Goal: Task Accomplishment & Management: Manage account settings

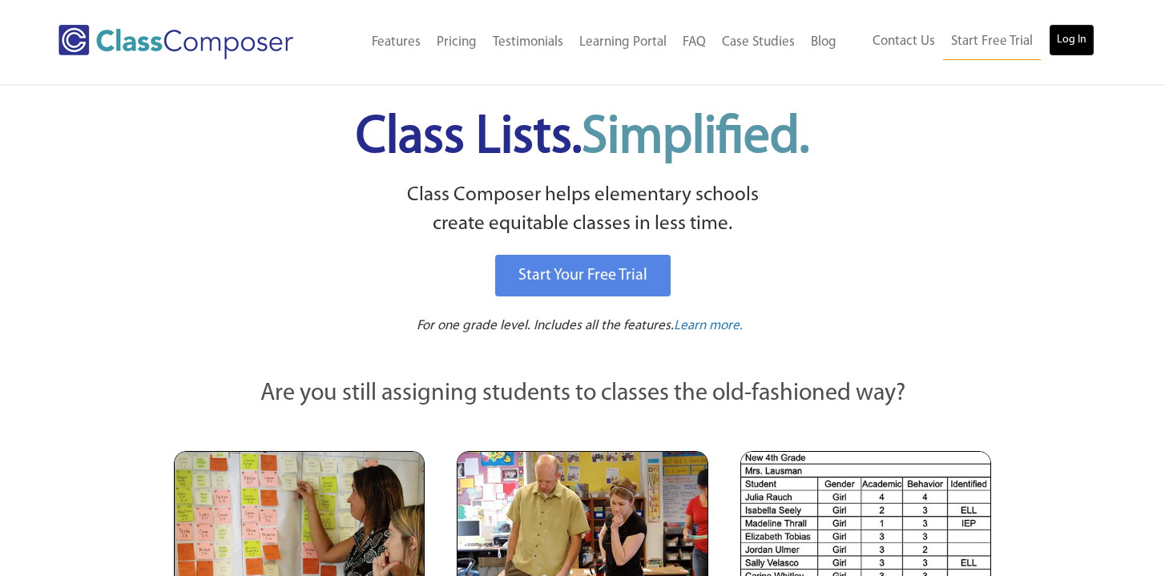
click at [1065, 50] on link "Log In" at bounding box center [1071, 40] width 46 height 32
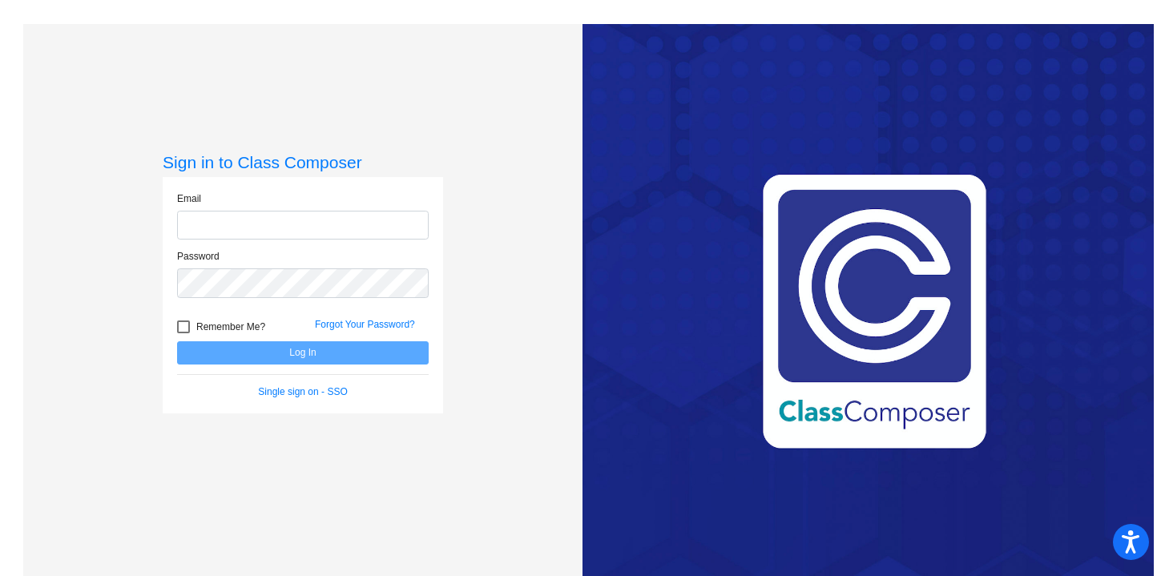
type input "[EMAIL_ADDRESS][DOMAIN_NAME]"
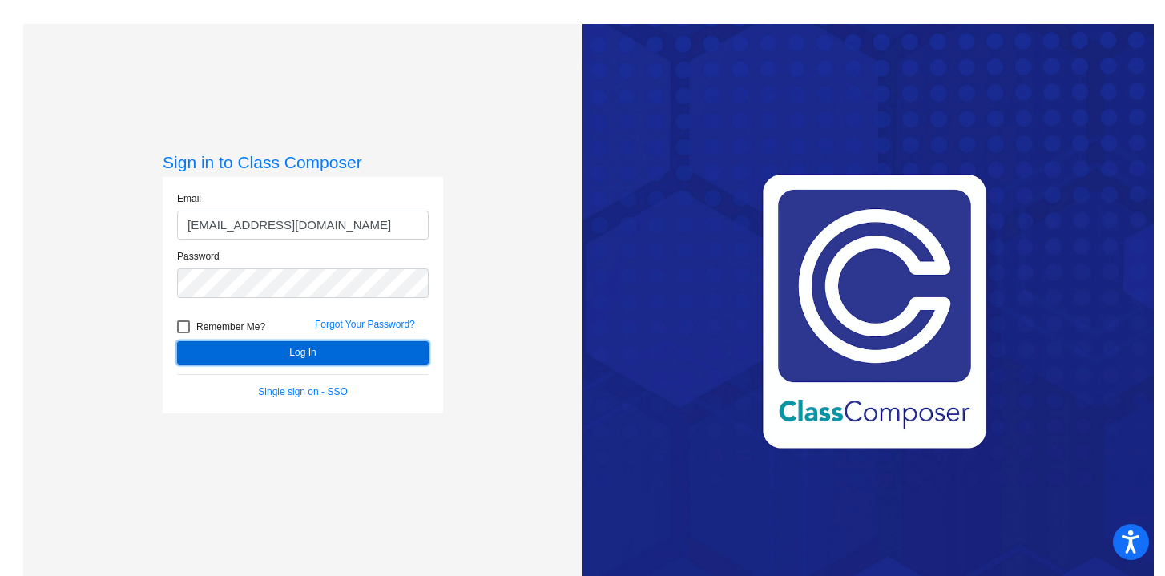
click at [383, 356] on button "Log In" at bounding box center [302, 352] width 251 height 23
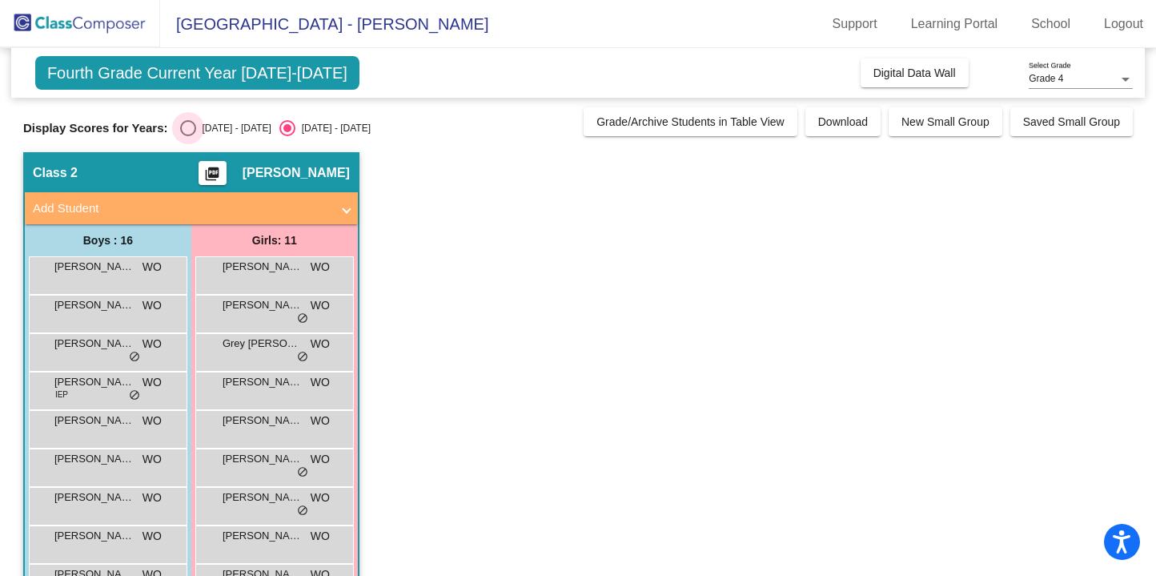
click at [182, 134] on div "Select an option" at bounding box center [188, 128] width 16 height 16
click at [187, 136] on input "[DATE] - [DATE]" at bounding box center [187, 136] width 1 height 1
radio input "true"
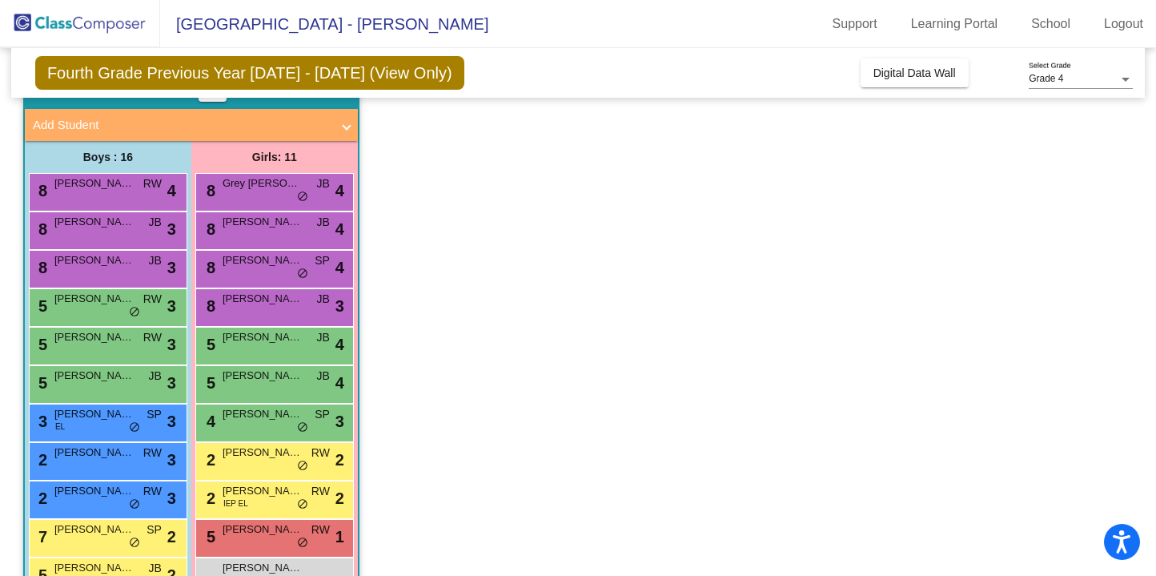
scroll to position [85, 0]
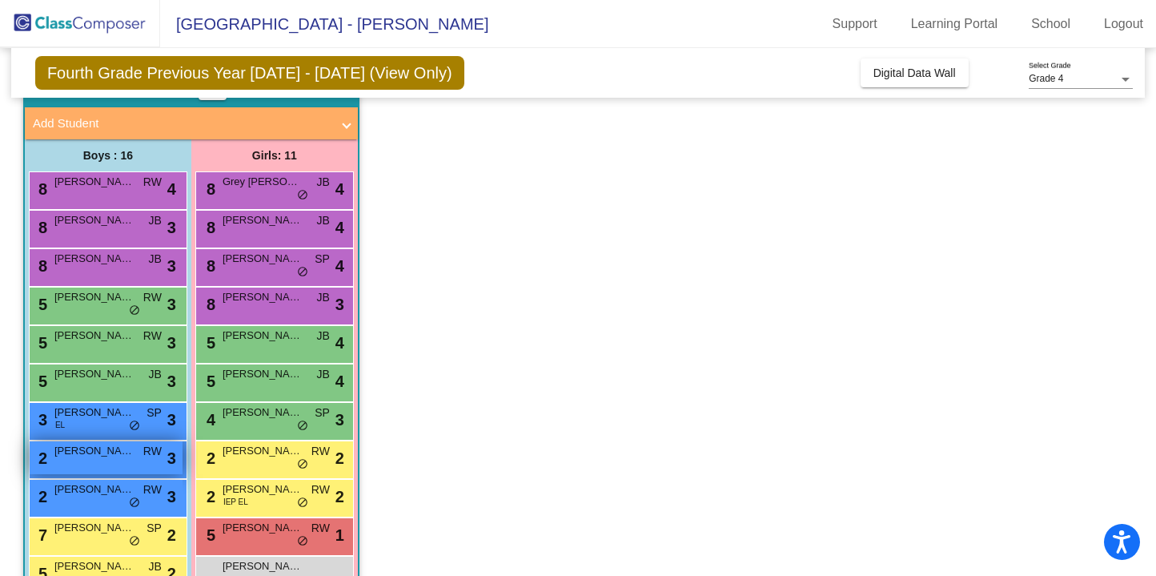
click at [119, 458] on div "2 Grayson Brown RW lock do_not_disturb_alt 3" at bounding box center [106, 457] width 153 height 33
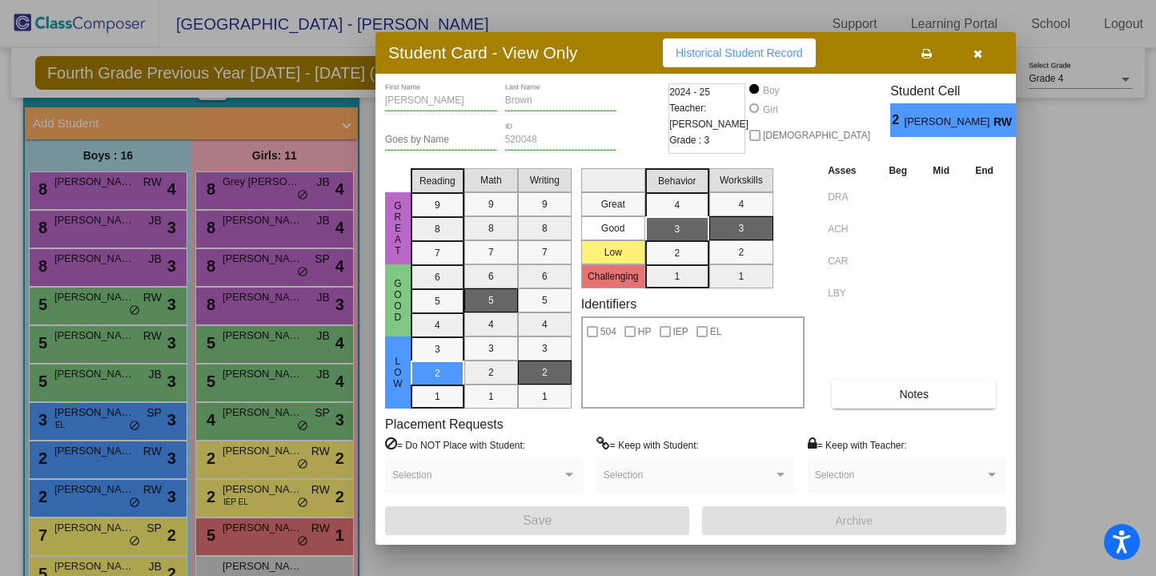
click at [978, 57] on icon "button" at bounding box center [978, 53] width 9 height 11
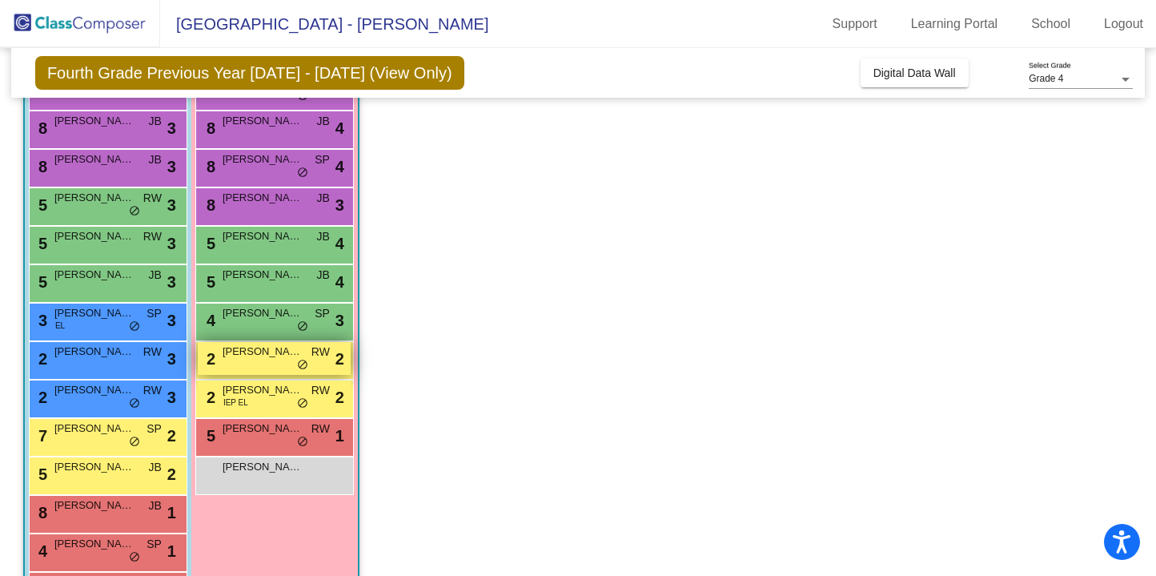
scroll to position [169, 0]
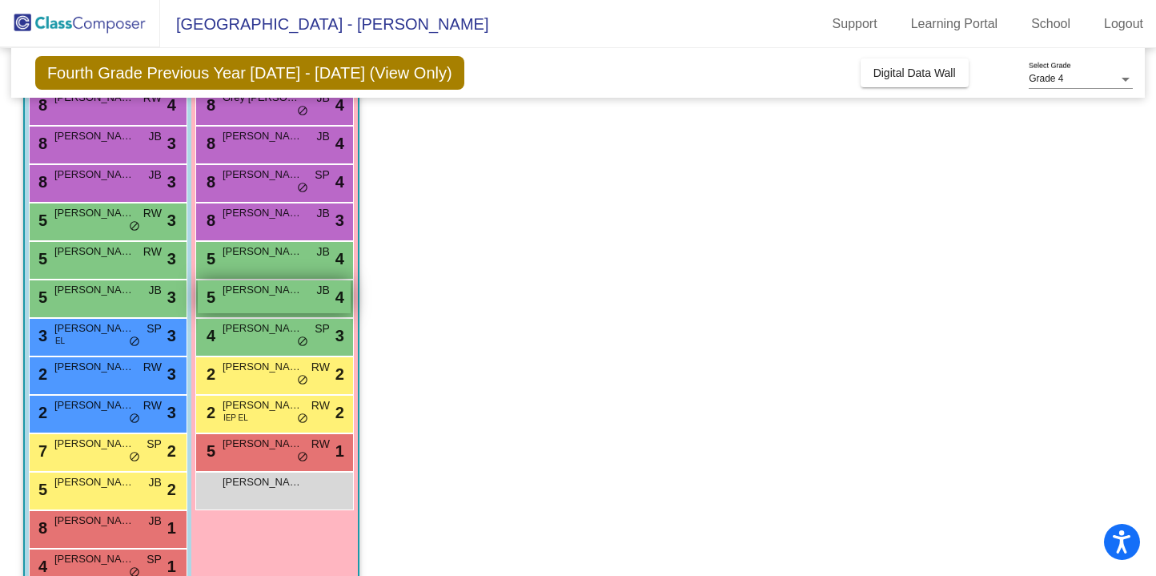
click at [268, 303] on div "5 Stella Hornung JB lock do_not_disturb_alt 4" at bounding box center [274, 296] width 153 height 33
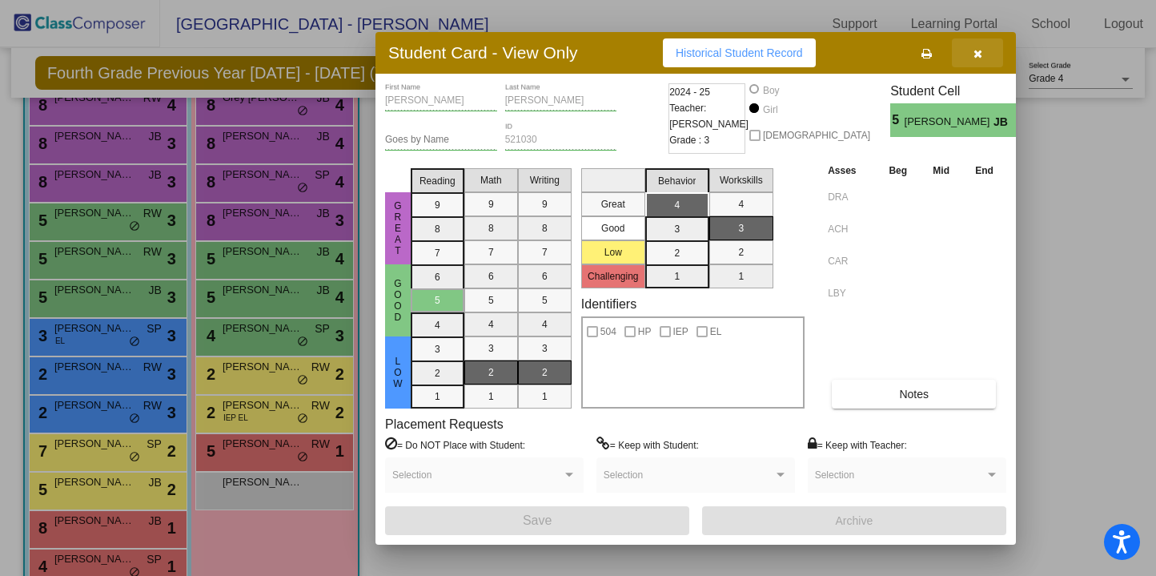
click at [979, 50] on icon "button" at bounding box center [978, 53] width 9 height 11
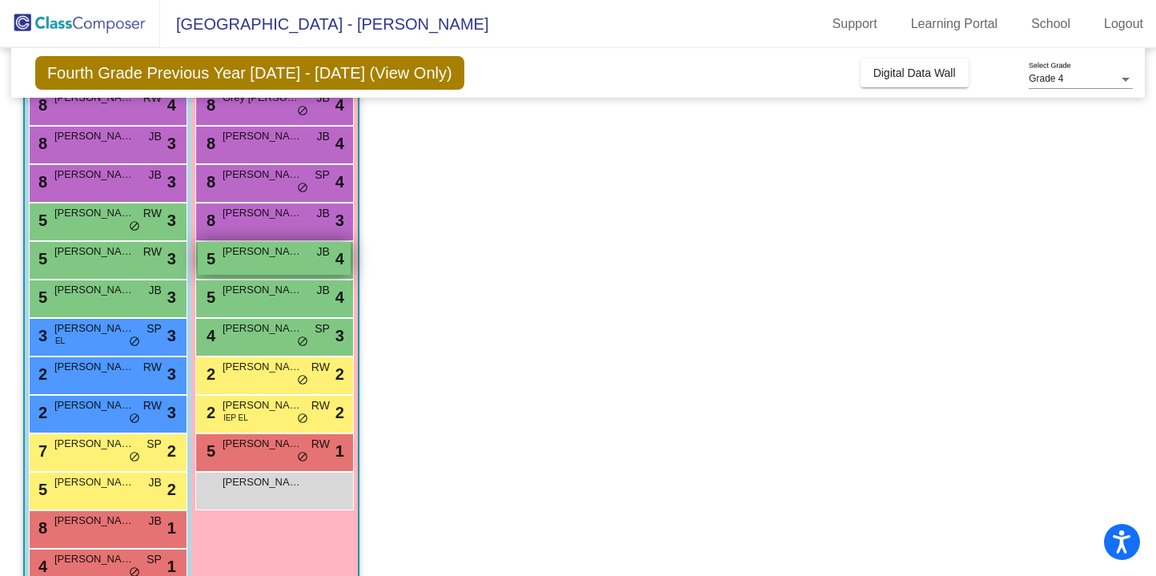
click at [273, 263] on div "5 Keanna Navarrette JB lock do_not_disturb_alt 4" at bounding box center [274, 258] width 153 height 33
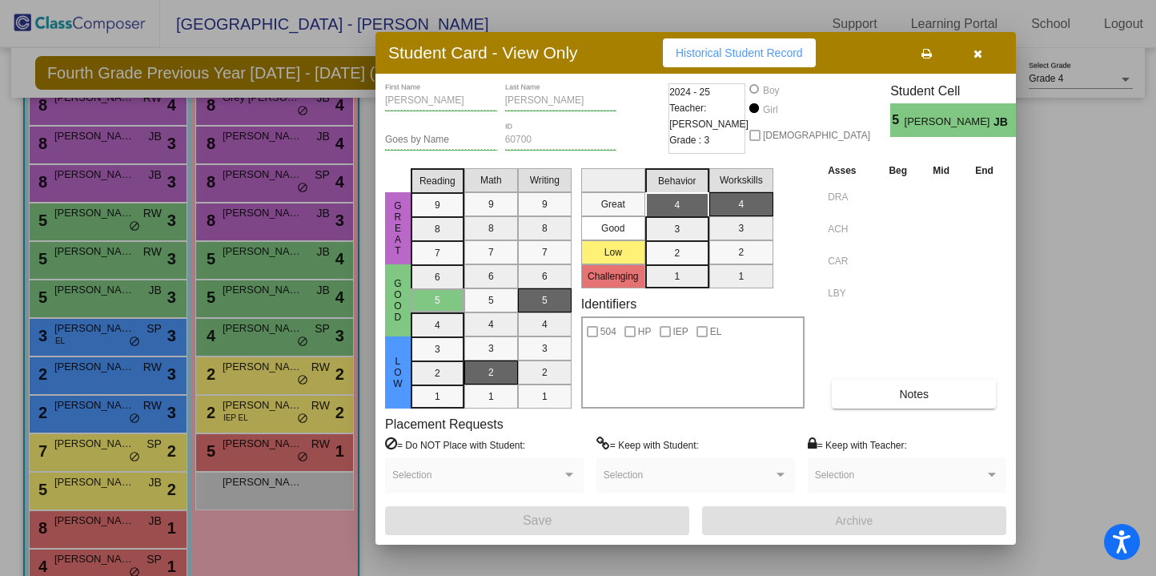
click at [980, 54] on icon "button" at bounding box center [978, 53] width 9 height 11
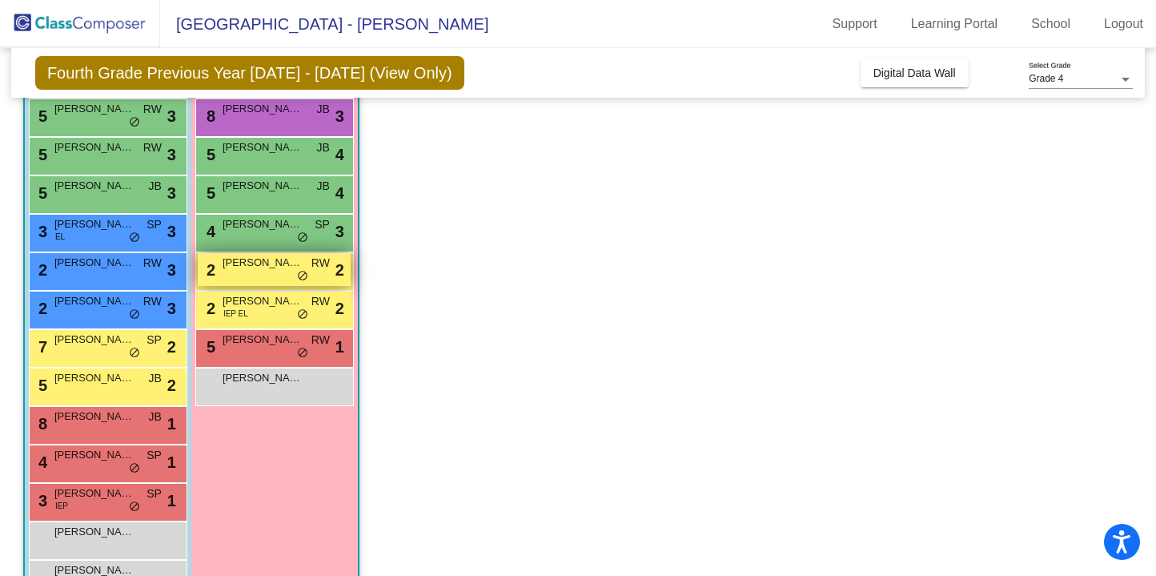
scroll to position [321, 0]
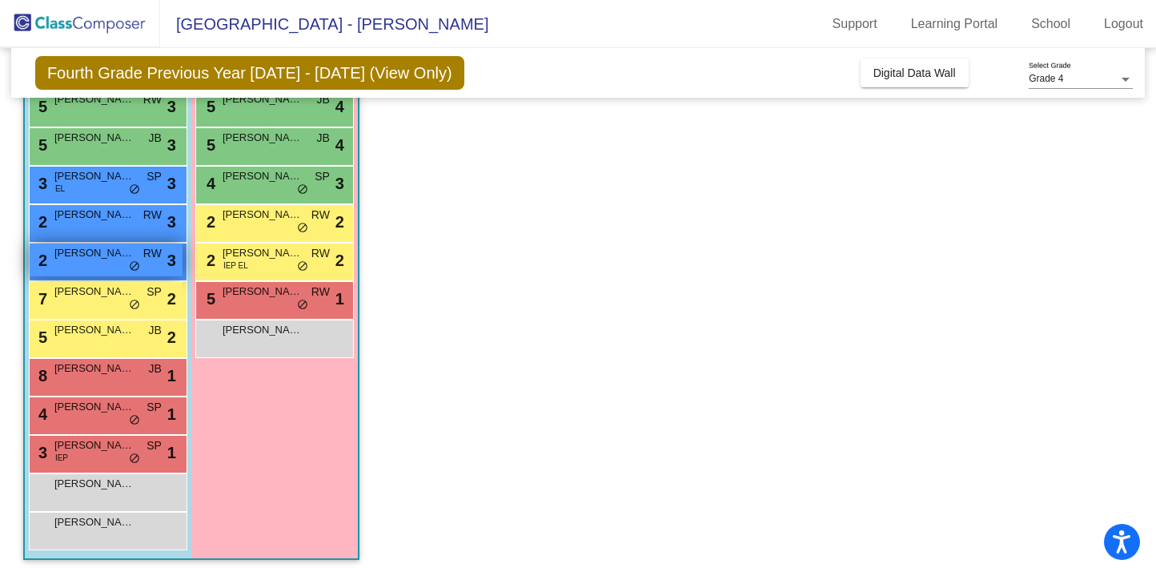
click at [96, 268] on div "2 Matthew Merz RW lock do_not_disturb_alt 3" at bounding box center [106, 259] width 153 height 33
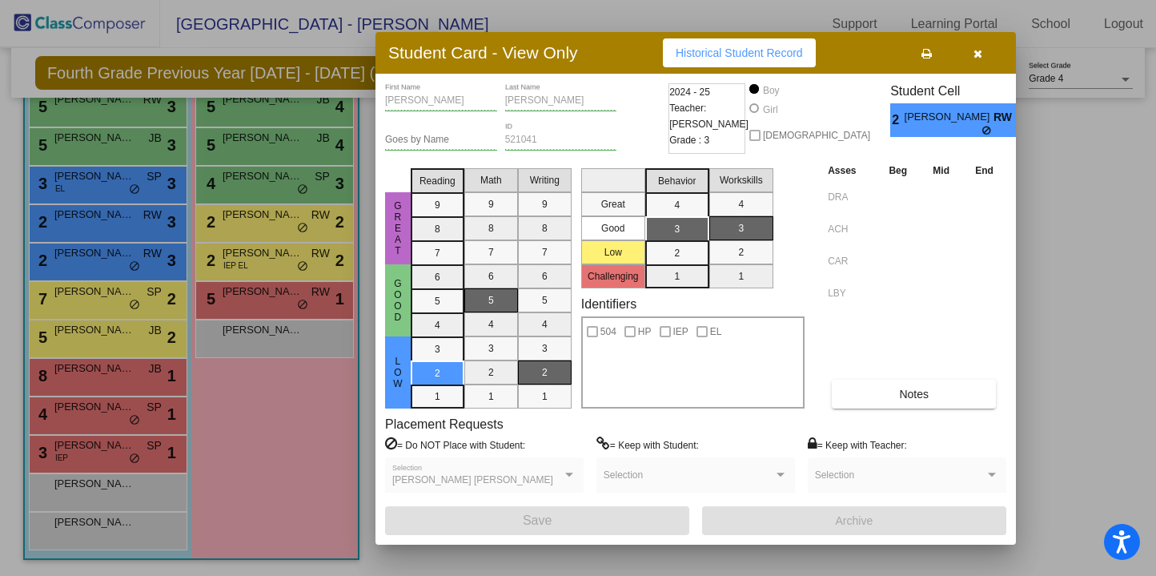
click at [979, 53] on icon "button" at bounding box center [978, 53] width 9 height 11
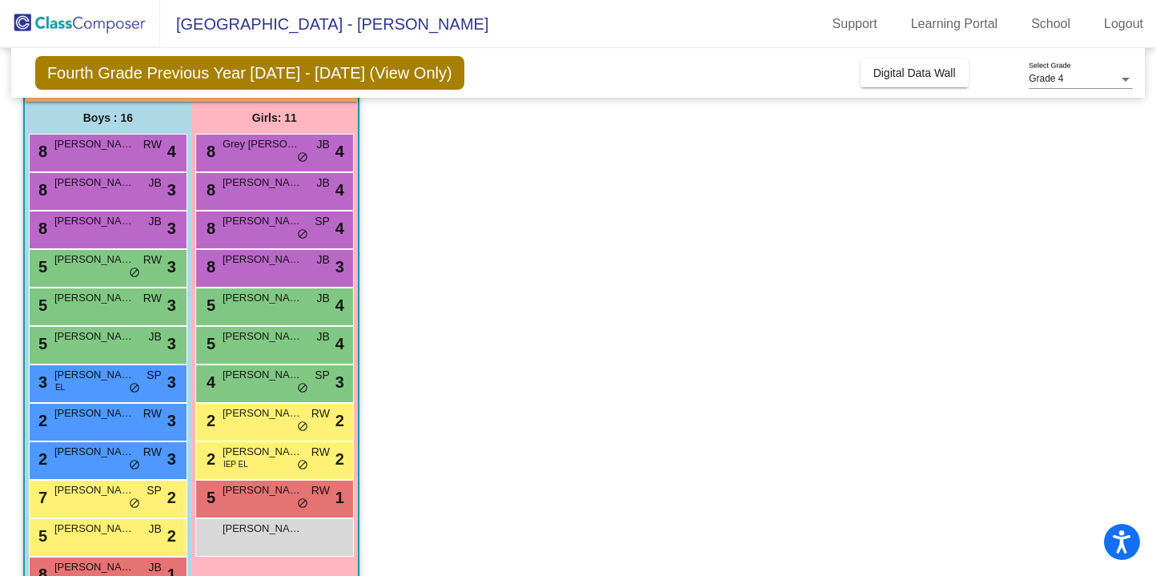
scroll to position [0, 0]
